Goal: Transaction & Acquisition: Book appointment/travel/reservation

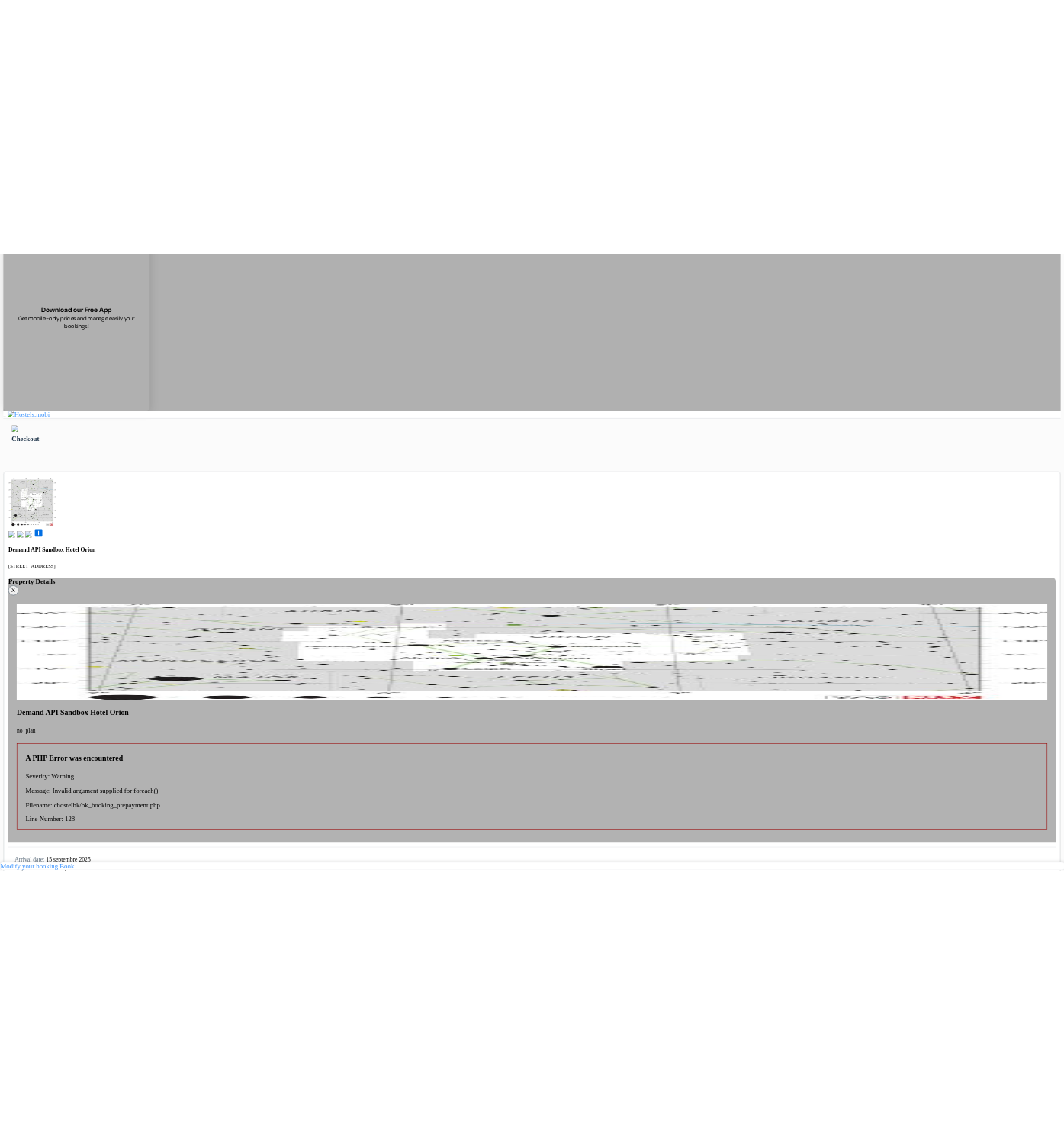
scroll to position [246, 0]
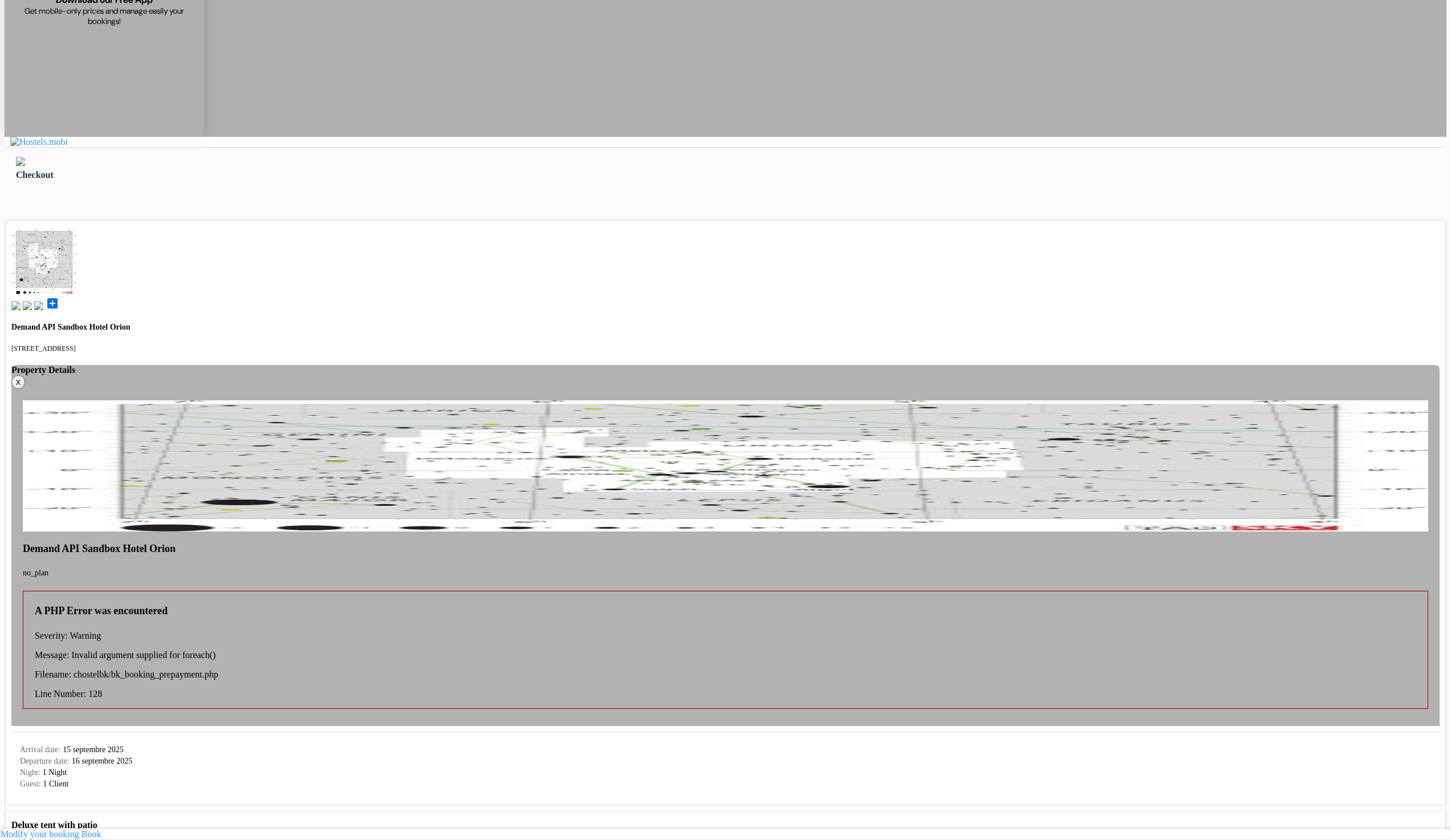
select select "de"
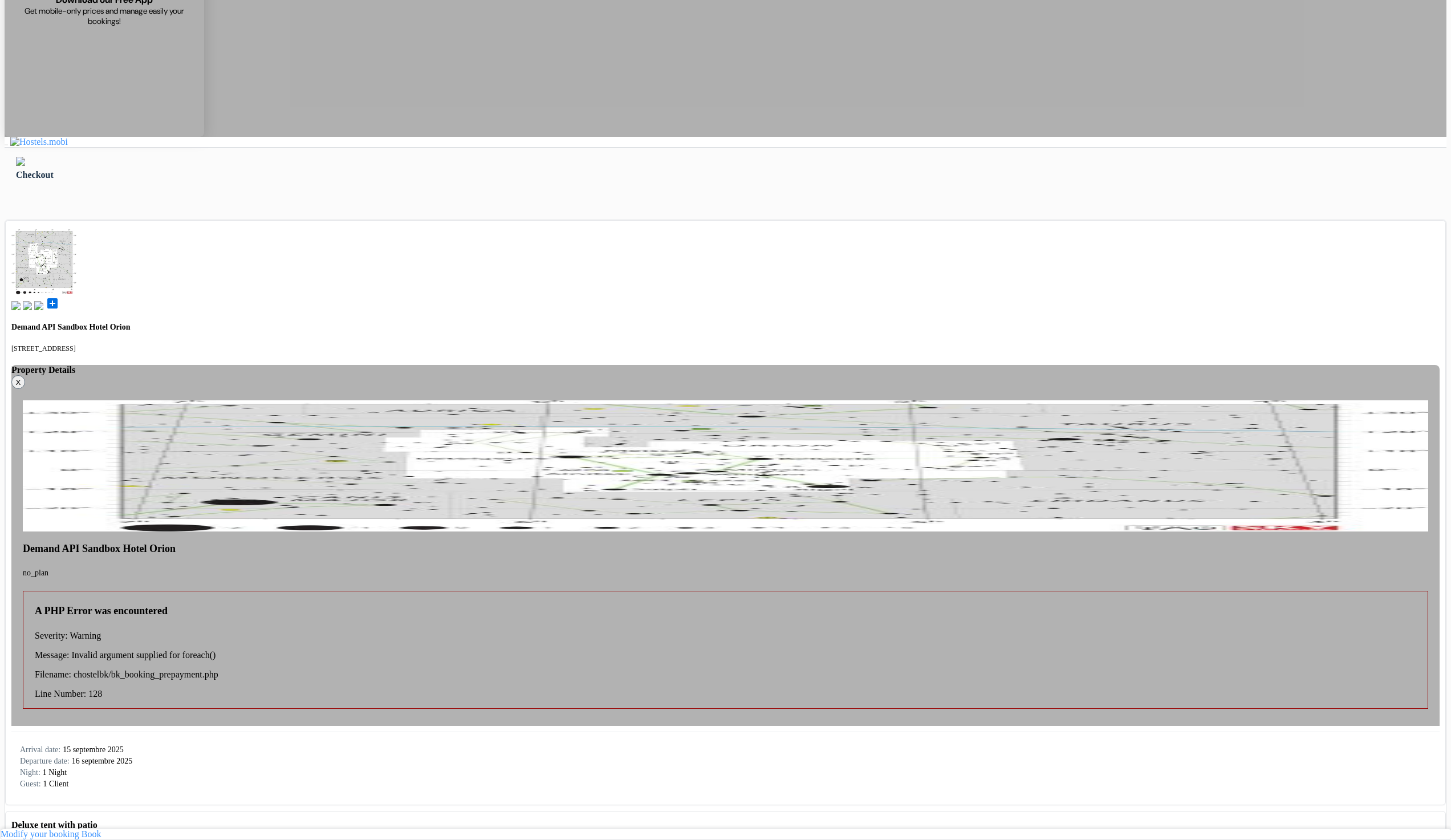
drag, startPoint x: 943, startPoint y: 642, endPoint x: 1046, endPoint y: 638, distance: 103.1
drag, startPoint x: 539, startPoint y: 143, endPoint x: 412, endPoint y: 188, distance: 134.7
select select "14"
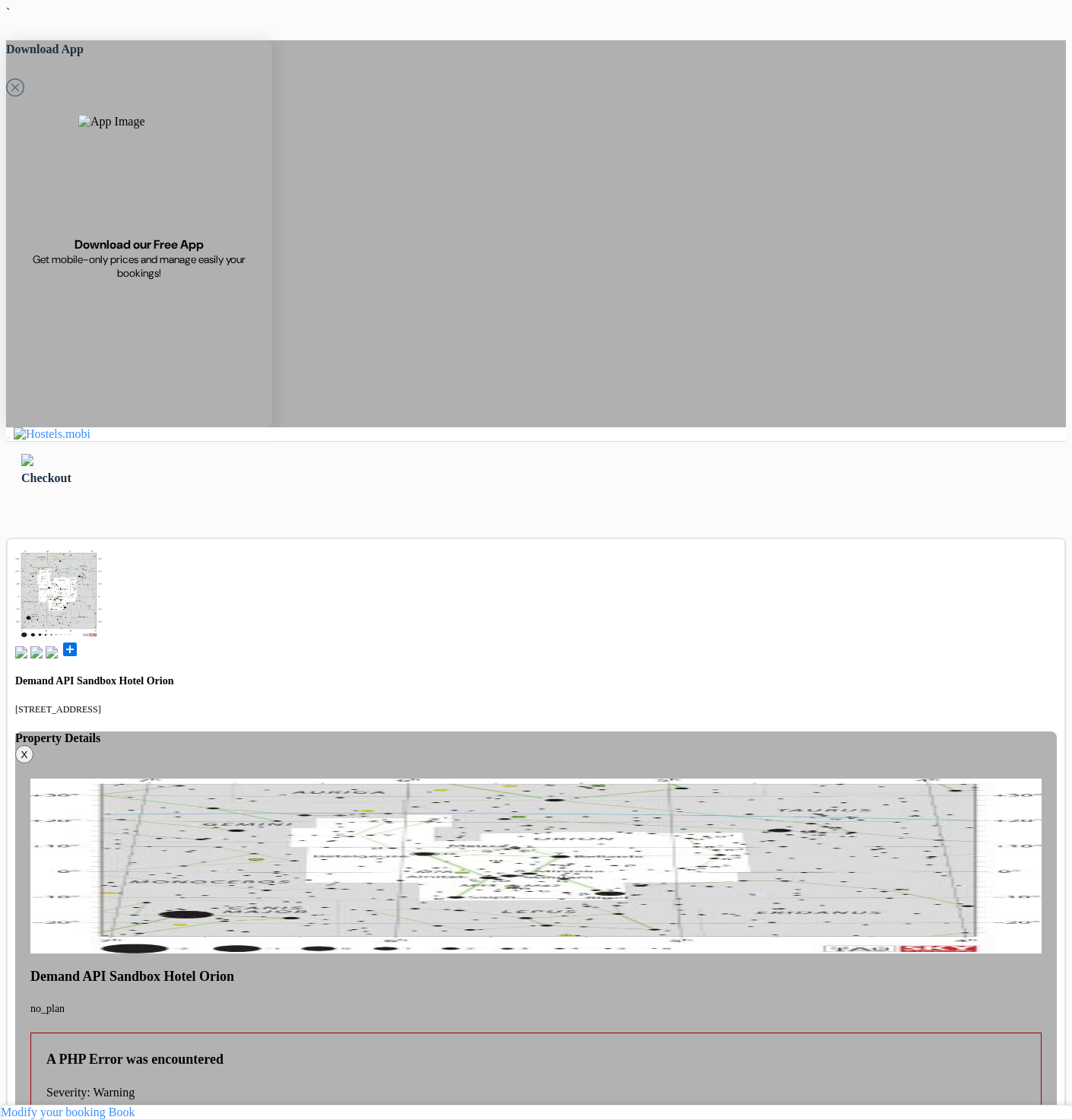
type input "77 123 123"
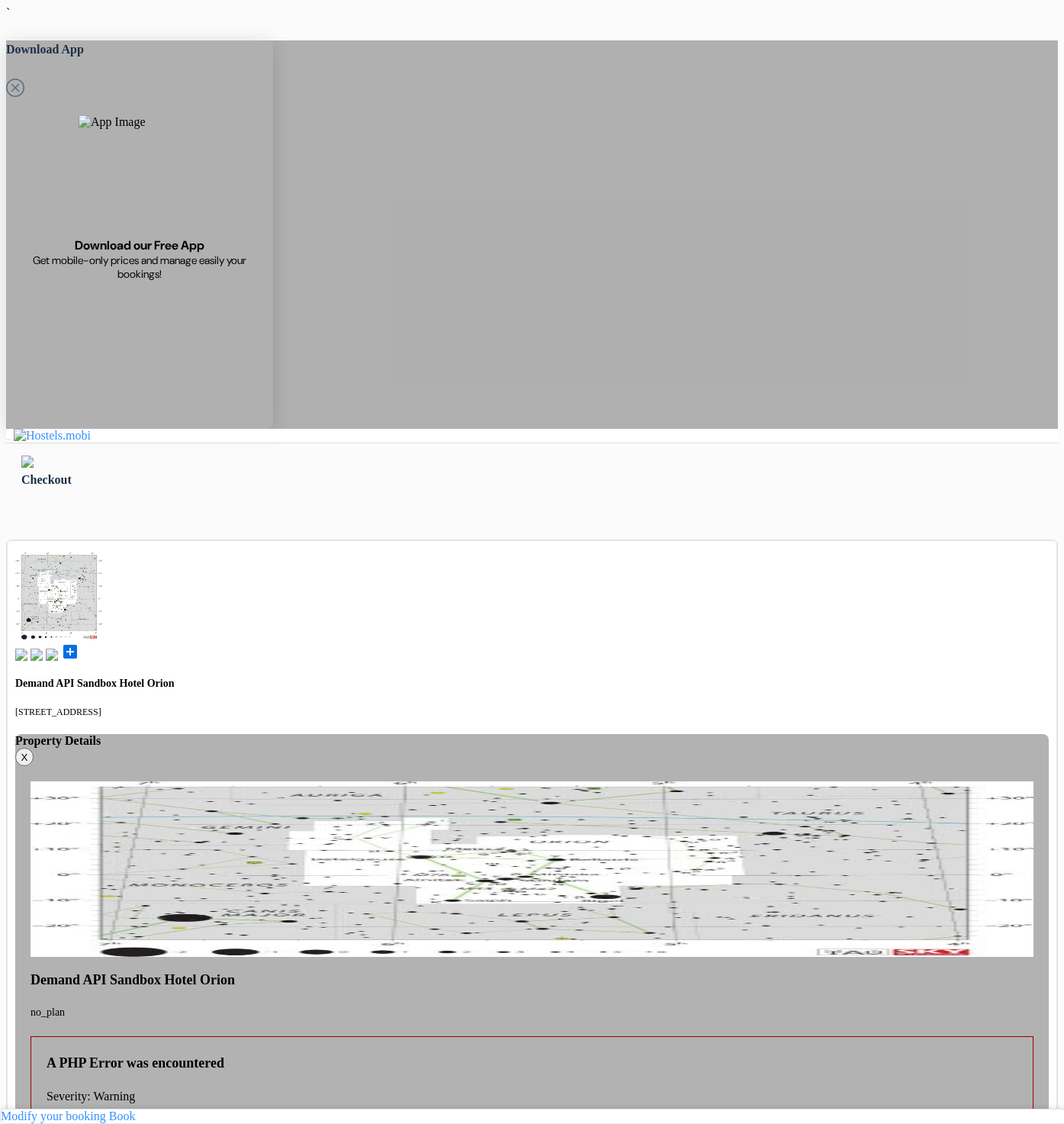
select select "af"
select select "15"
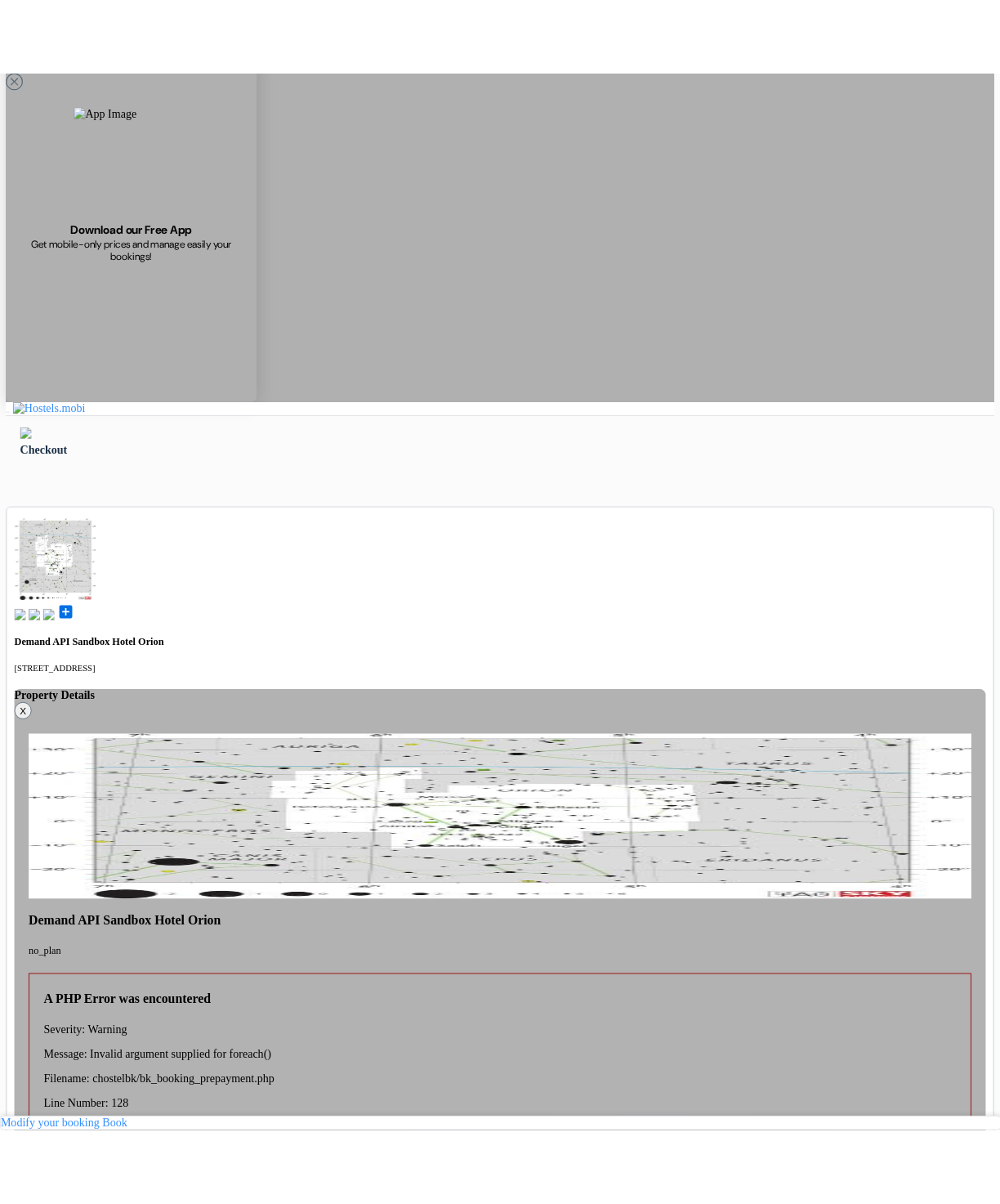
scroll to position [263, 0]
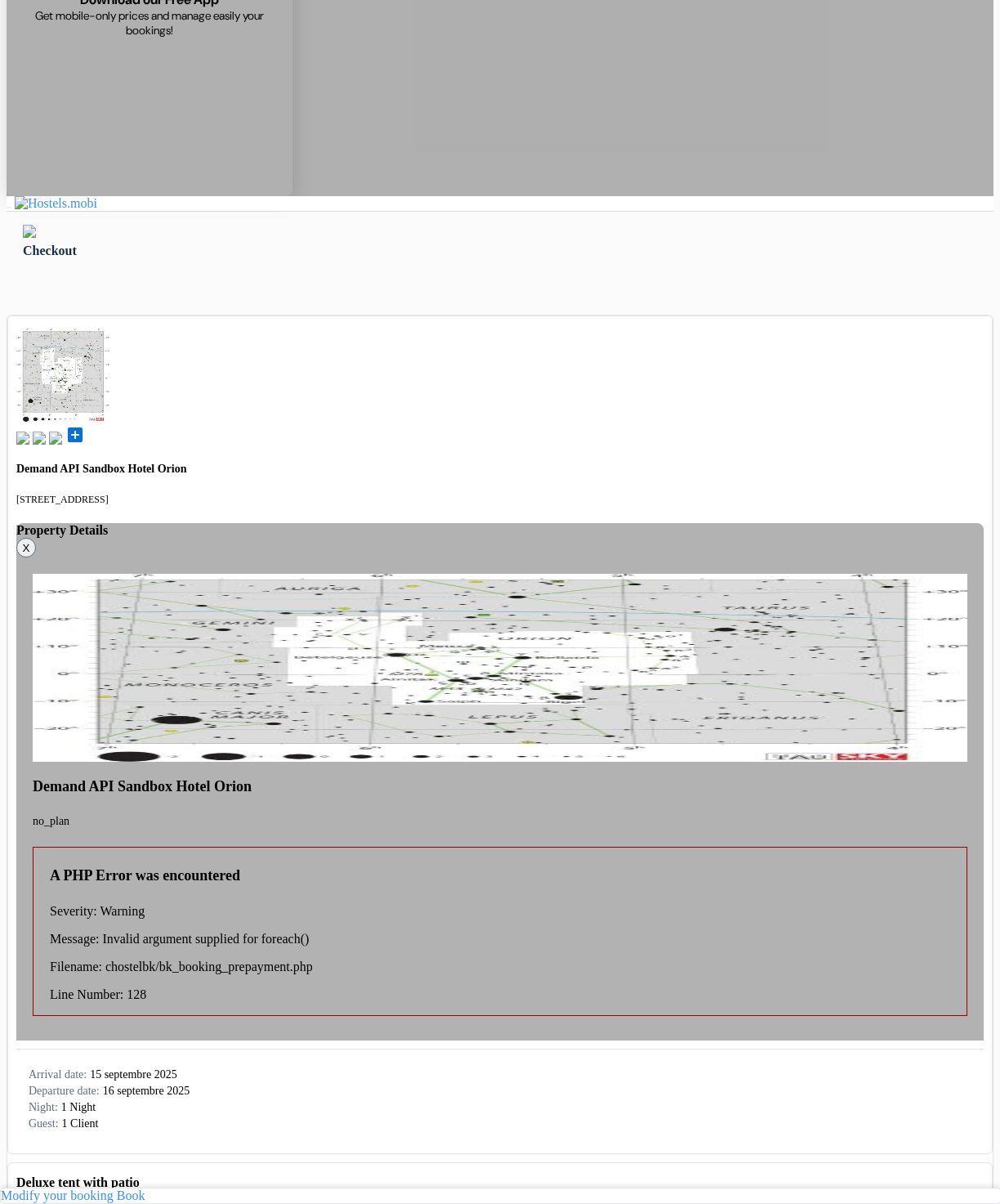
drag, startPoint x: 820, startPoint y: 1024, endPoint x: 820, endPoint y: 1015, distance: 9.0
